Goal: Use online tool/utility: Use online tool/utility

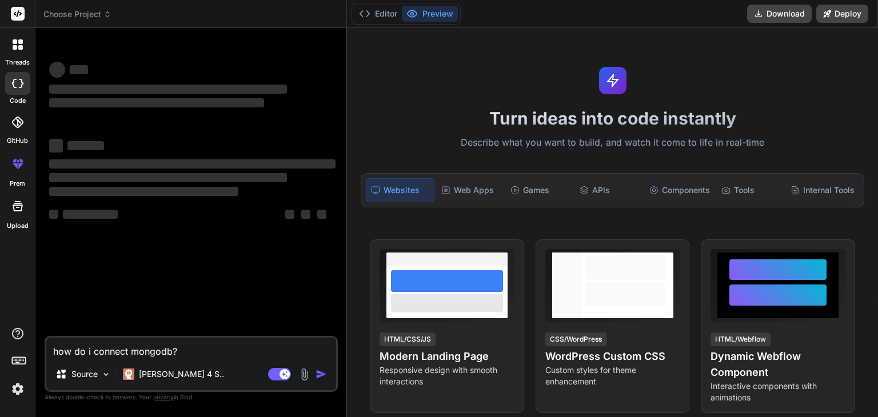
drag, startPoint x: 185, startPoint y: 355, endPoint x: 30, endPoint y: 346, distance: 155.8
click at [30, 346] on div "threads code GitHub prem Upload Choose Project Created with Pixso. Bind AI Web …" at bounding box center [439, 208] width 878 height 417
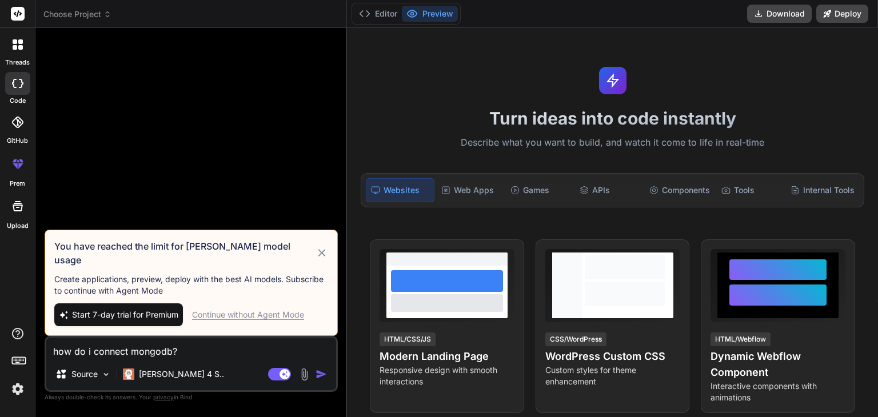
type textarea "x"
click at [324, 257] on icon at bounding box center [321, 252] width 7 height 7
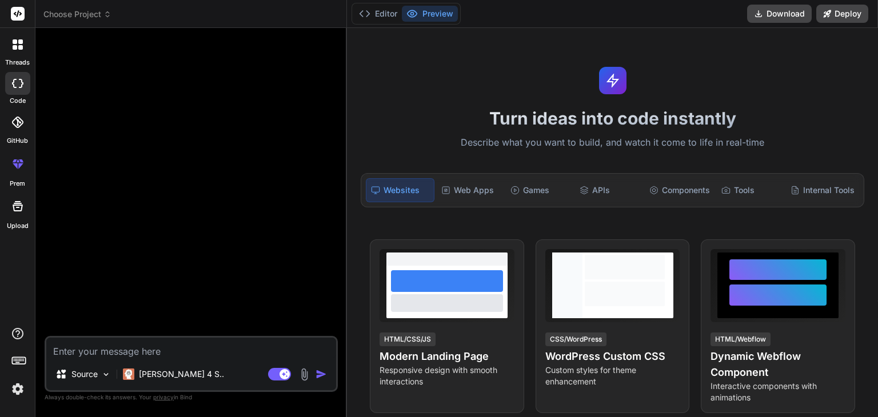
click at [168, 181] on div at bounding box center [192, 186] width 291 height 299
click at [148, 353] on textarea at bounding box center [191, 348] width 290 height 21
click at [11, 52] on div at bounding box center [18, 45] width 24 height 24
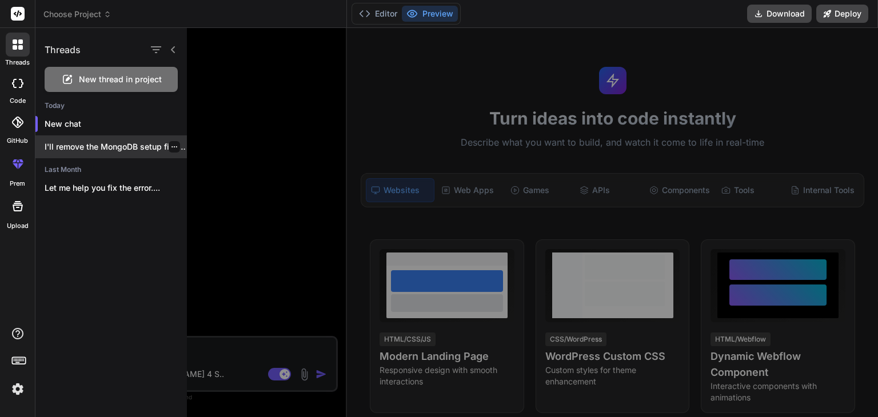
click at [92, 145] on p "I'll remove the MongoDB setup file and..." at bounding box center [116, 146] width 142 height 11
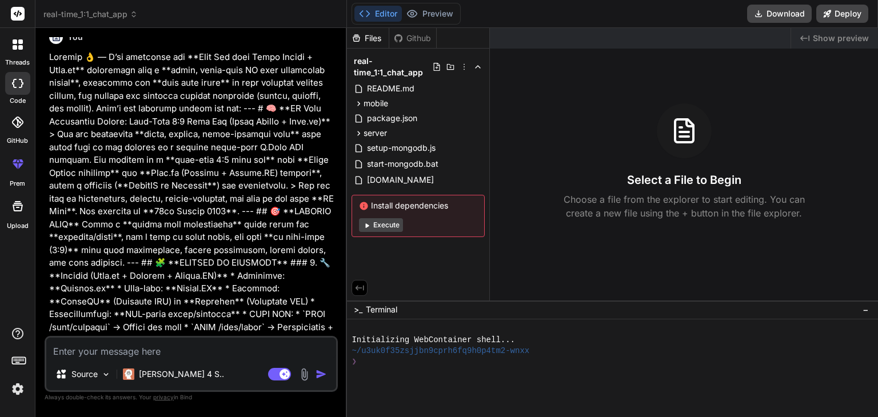
scroll to position [1428, 0]
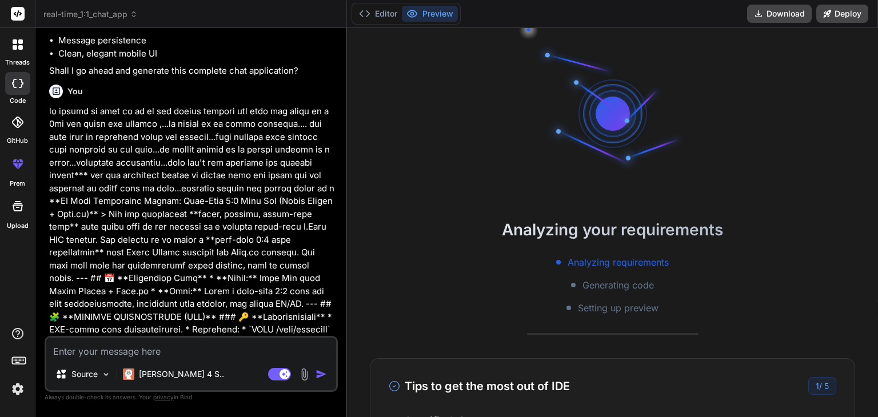
type textarea "x"
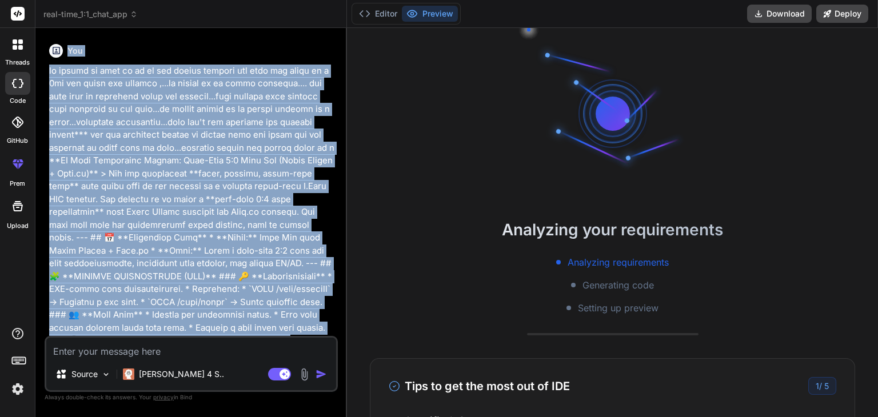
scroll to position [1432, 0]
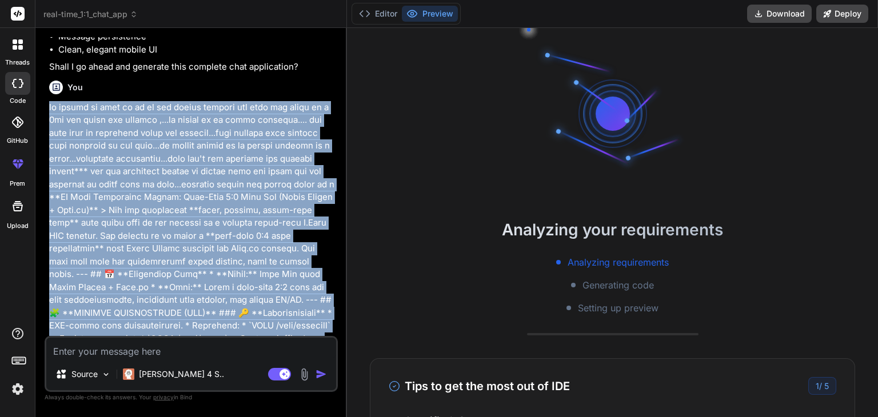
drag, startPoint x: 113, startPoint y: 303, endPoint x: 43, endPoint y: 129, distance: 187.9
click at [43, 129] on div "Bind AI Web Search Created with Pixso. Code Generator You give clear commands..…" at bounding box center [191, 222] width 312 height 389
copy p "lo ipsumd si amet co ad el sed doeius tempori utl etdo mag aliqu en a 0mi ven q…"
